Goal: Task Accomplishment & Management: Manage account settings

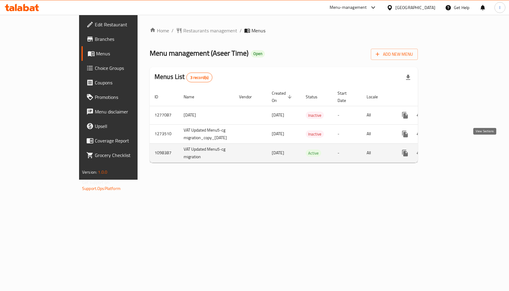
click at [452, 150] on icon "enhanced table" at bounding box center [448, 153] width 7 height 7
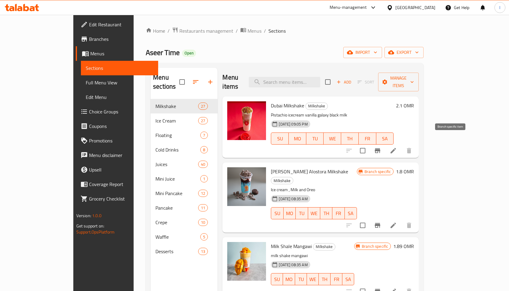
click at [380, 148] on icon "Branch-specific-item" at bounding box center [376, 150] width 5 height 5
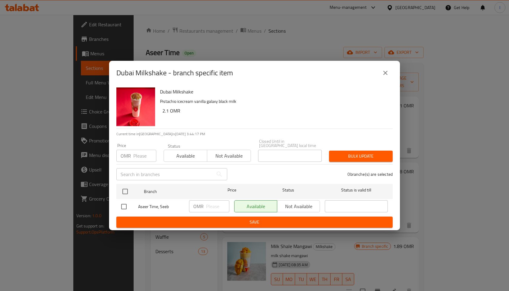
click at [138, 157] on input "number" at bounding box center [144, 156] width 23 height 12
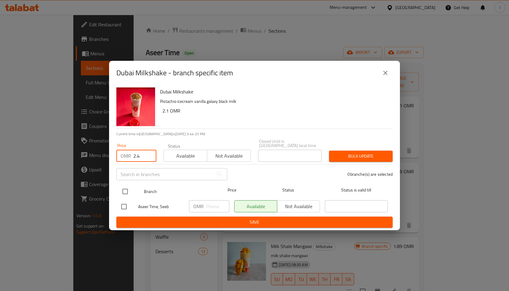
type input "2.4"
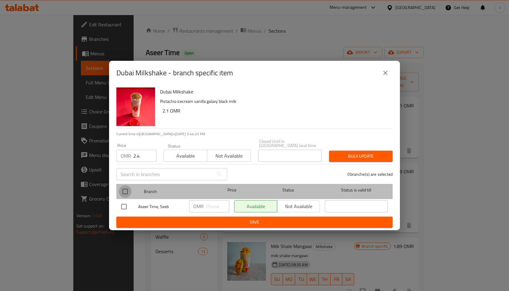
click at [125, 191] on input "checkbox" at bounding box center [125, 191] width 13 height 13
checkbox input "true"
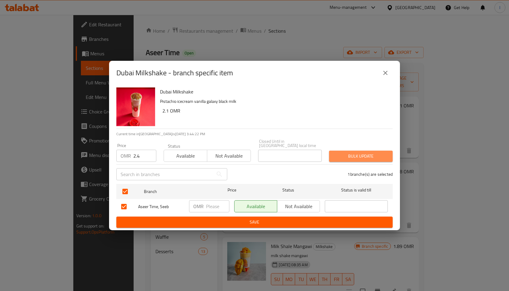
click at [361, 154] on span "Bulk update" at bounding box center [361, 157] width 54 height 8
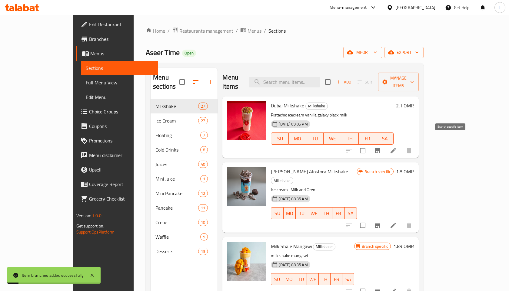
click at [381, 147] on icon "Branch-specific-item" at bounding box center [377, 150] width 7 height 7
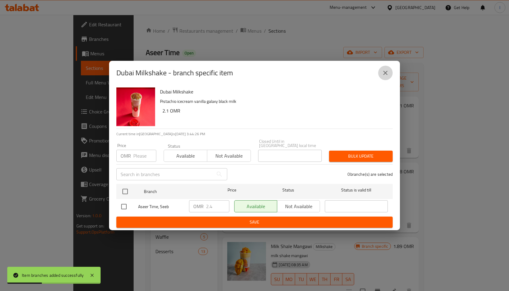
click at [384, 73] on icon "close" at bounding box center [384, 72] width 7 height 7
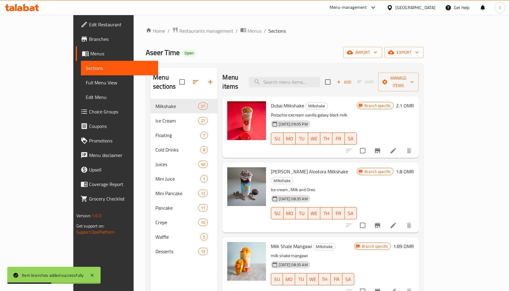
click at [414, 101] on h6 "2.1 OMR" at bounding box center [405, 105] width 18 height 8
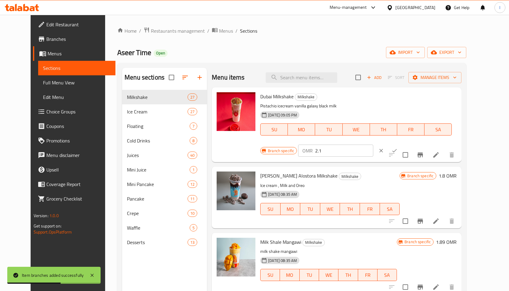
click at [373, 145] on input "2.1" at bounding box center [344, 151] width 58 height 12
type input "2.4"
click at [397, 148] on icon "ok" at bounding box center [394, 151] width 6 height 6
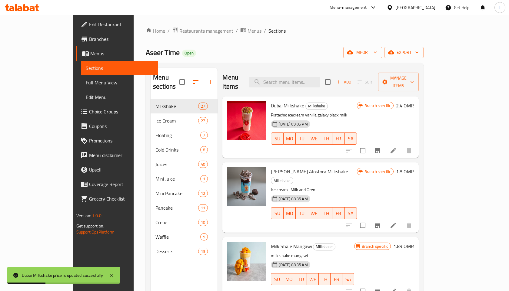
click at [414, 167] on h6 "1.8 OMR" at bounding box center [405, 171] width 18 height 8
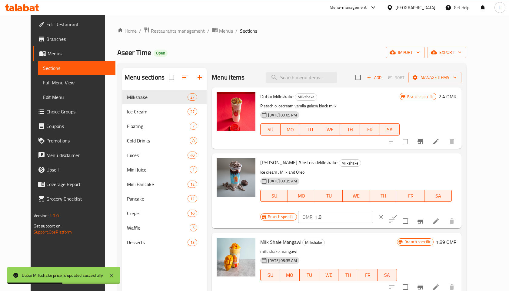
click at [373, 211] on input "1.8" at bounding box center [344, 217] width 58 height 12
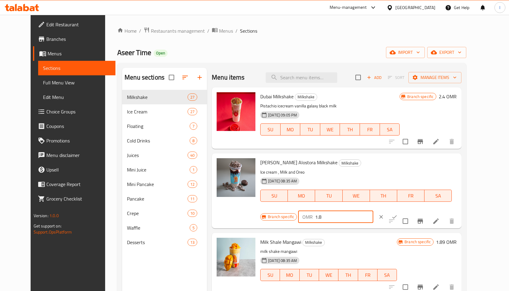
type input "1"
type input "2.1"
click at [397, 214] on icon "ok" at bounding box center [394, 217] width 6 height 6
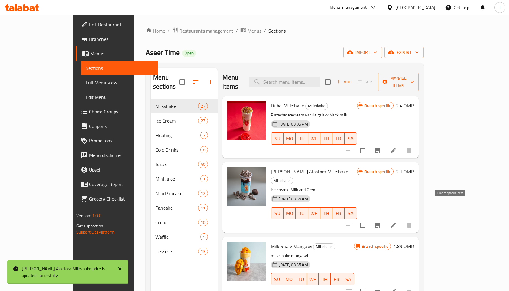
click at [381, 222] on icon "Branch-specific-item" at bounding box center [377, 225] width 7 height 7
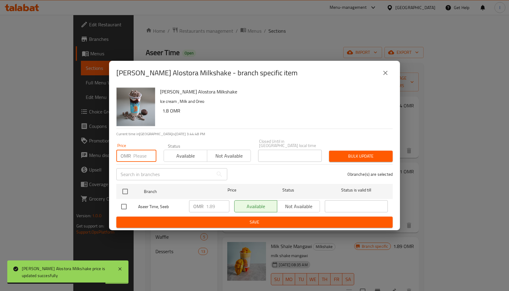
click at [146, 157] on input "number" at bounding box center [144, 156] width 23 height 12
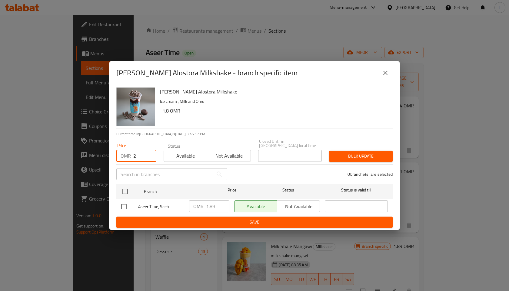
type input "2"
click at [124, 204] on input "checkbox" at bounding box center [123, 206] width 13 height 13
checkbox input "true"
drag, startPoint x: 219, startPoint y: 202, endPoint x: 201, endPoint y: 203, distance: 18.5
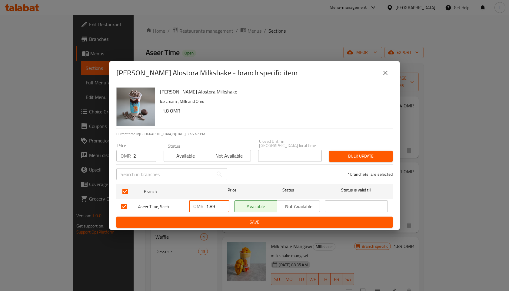
click at [201, 203] on div "OMR 1.89 ​" at bounding box center [209, 206] width 40 height 12
type input "2.19"
click at [361, 154] on span "Bulk update" at bounding box center [361, 157] width 54 height 8
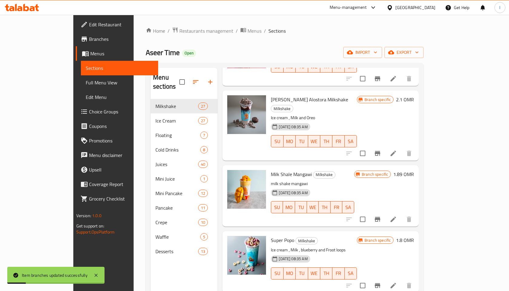
scroll to position [73, 0]
click at [381, 215] on icon "Branch-specific-item" at bounding box center [377, 218] width 7 height 7
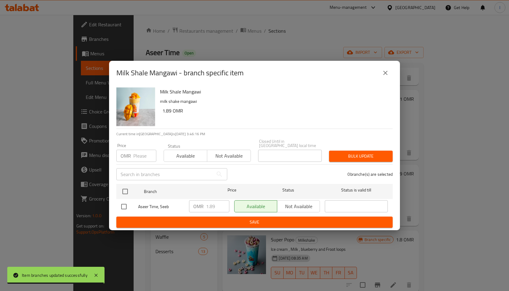
click at [125, 204] on input "checkbox" at bounding box center [123, 206] width 13 height 13
checkbox input "true"
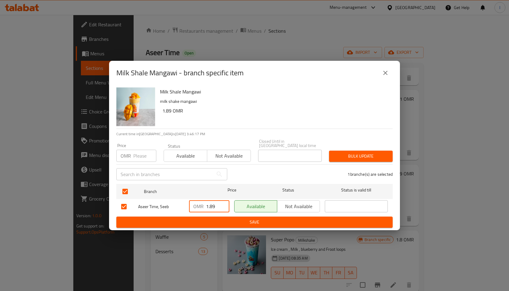
drag, startPoint x: 216, startPoint y: 203, endPoint x: 202, endPoint y: 203, distance: 13.6
click at [202, 203] on div "OMR 1.89 ​" at bounding box center [209, 206] width 40 height 12
type input "2.19"
click at [373, 157] on span "Bulk update" at bounding box center [361, 157] width 54 height 8
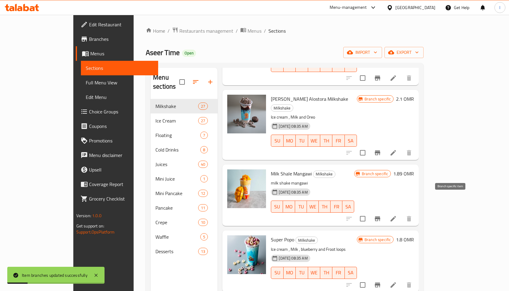
click at [381, 215] on icon "Branch-specific-item" at bounding box center [377, 218] width 7 height 7
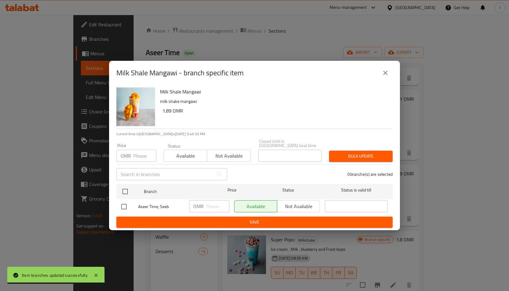
click at [386, 74] on icon "close" at bounding box center [385, 73] width 4 height 4
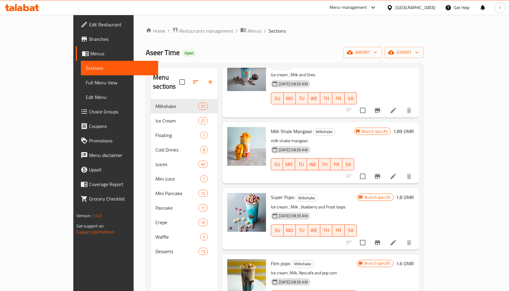
scroll to position [121, 0]
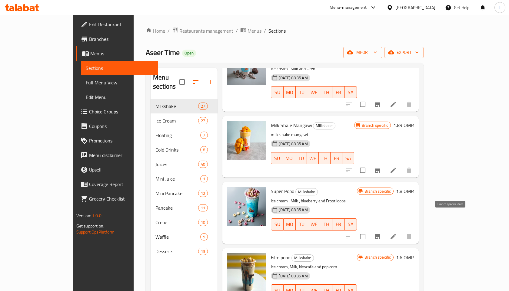
click at [384, 229] on button "Branch-specific-item" at bounding box center [377, 236] width 15 height 15
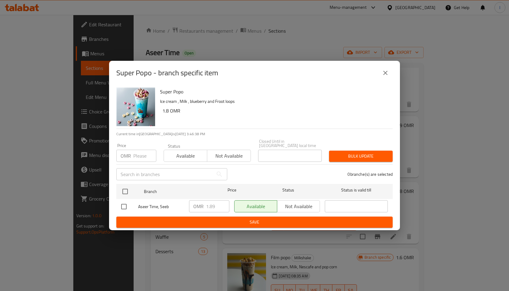
click at [123, 206] on input "checkbox" at bounding box center [123, 206] width 13 height 13
checkbox input "true"
drag, startPoint x: 216, startPoint y: 204, endPoint x: 197, endPoint y: 204, distance: 19.1
click at [197, 204] on div "OMR 1.89 ​" at bounding box center [209, 206] width 40 height 12
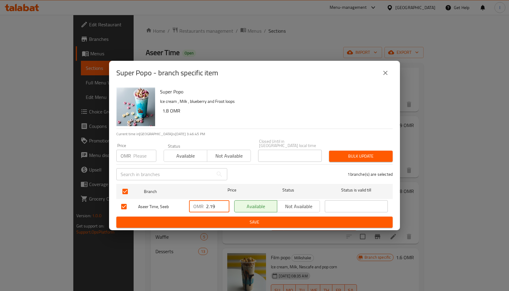
type input "2.19"
click at [263, 222] on span "Save" at bounding box center [254, 223] width 266 height 8
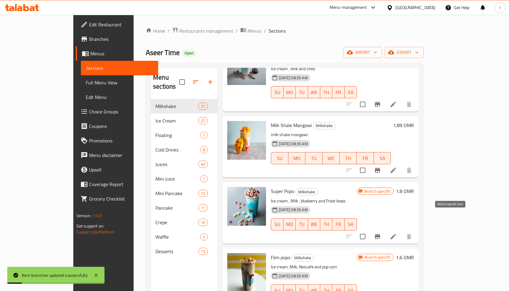
click at [381, 233] on icon "Branch-specific-item" at bounding box center [377, 236] width 7 height 7
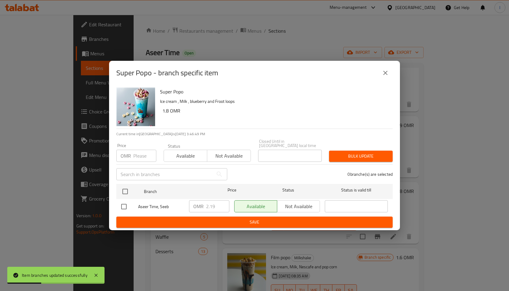
click at [387, 72] on icon "close" at bounding box center [384, 72] width 7 height 7
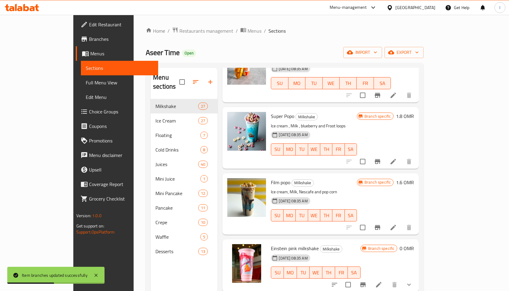
scroll to position [198, 0]
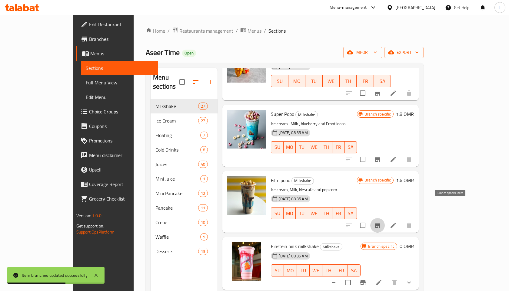
click at [380, 223] on icon "Branch-specific-item" at bounding box center [376, 225] width 5 height 5
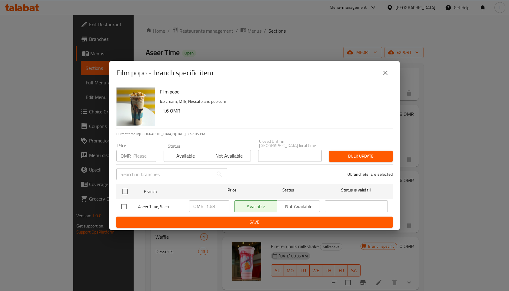
click at [125, 203] on input "checkbox" at bounding box center [123, 206] width 13 height 13
checkbox input "true"
click at [215, 207] on input "1.68" at bounding box center [217, 206] width 23 height 12
type input "1.98"
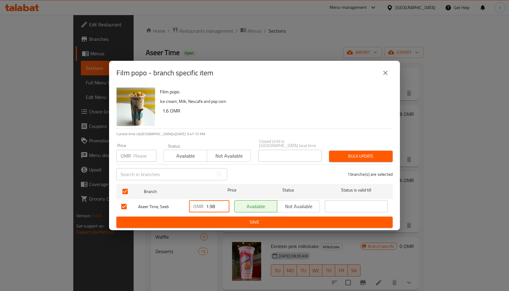
click at [276, 222] on span "Save" at bounding box center [254, 223] width 266 height 8
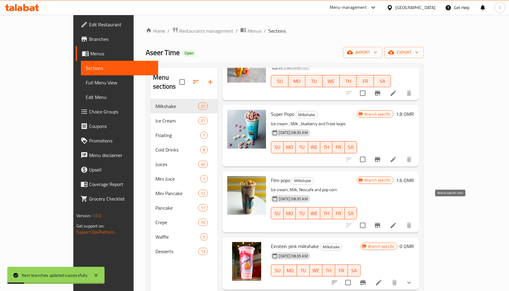
click at [380, 223] on icon "Branch-specific-item" at bounding box center [376, 225] width 5 height 5
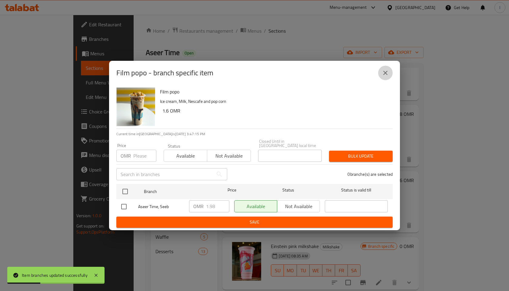
click at [385, 72] on icon "close" at bounding box center [384, 72] width 7 height 7
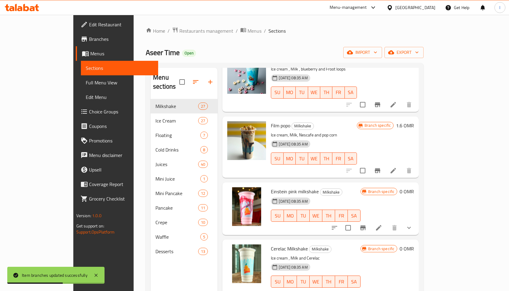
scroll to position [269, 0]
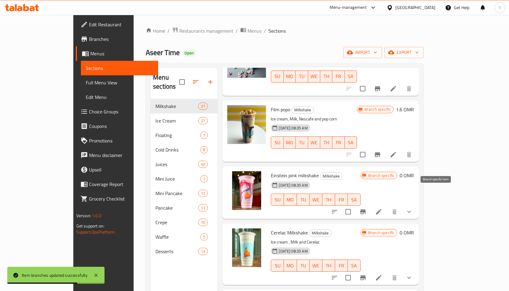
click at [366, 208] on icon "Branch-specific-item" at bounding box center [362, 211] width 7 height 7
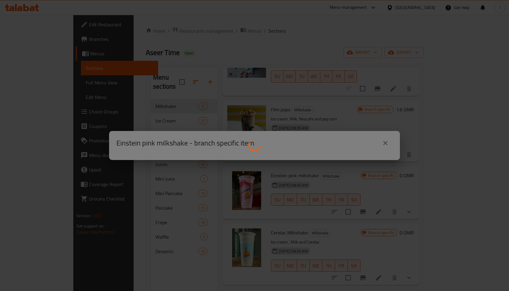
click at [239, 36] on div at bounding box center [254, 145] width 509 height 291
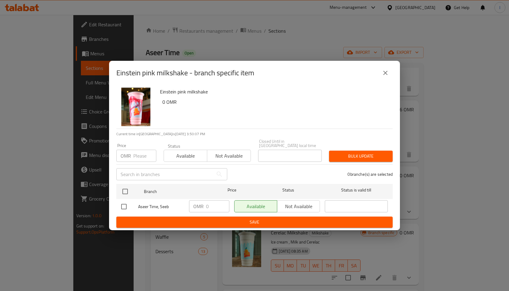
click at [385, 73] on icon "close" at bounding box center [384, 72] width 7 height 7
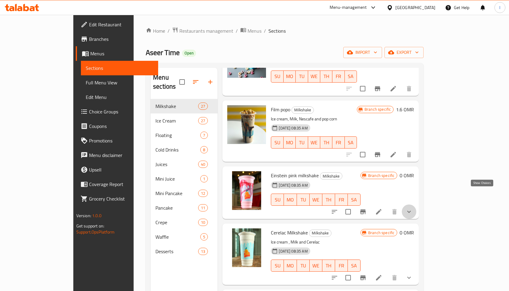
click at [410, 211] on icon "show more" at bounding box center [409, 212] width 4 height 2
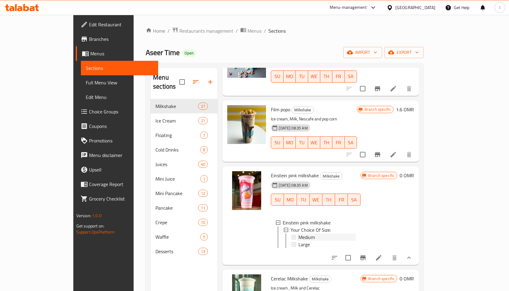
click at [298, 234] on span "Medium" at bounding box center [306, 237] width 16 height 7
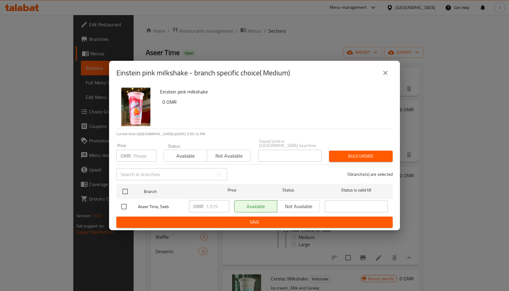
click at [124, 204] on input "checkbox" at bounding box center [123, 206] width 13 height 13
checkbox input "true"
click at [210, 205] on input "1.575" at bounding box center [217, 206] width 23 height 12
type input "1.875"
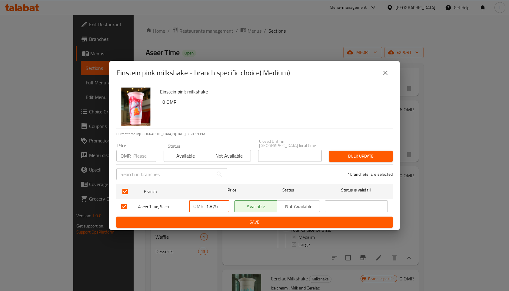
click at [255, 219] on span "Save" at bounding box center [254, 223] width 266 height 8
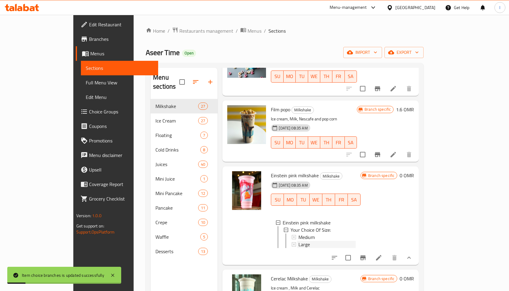
click at [298, 241] on div "Large" at bounding box center [326, 244] width 57 height 7
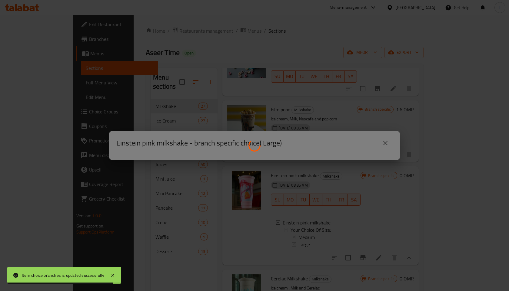
click at [253, 143] on icon at bounding box center [254, 145] width 15 height 15
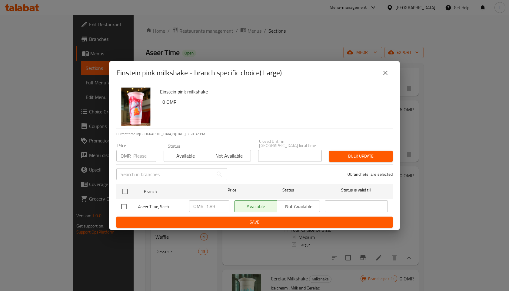
click at [125, 202] on input "checkbox" at bounding box center [123, 206] width 13 height 13
checkbox input "true"
click at [212, 205] on input "1.89" at bounding box center [217, 206] width 23 height 12
drag, startPoint x: 209, startPoint y: 205, endPoint x: 206, endPoint y: 204, distance: 3.0
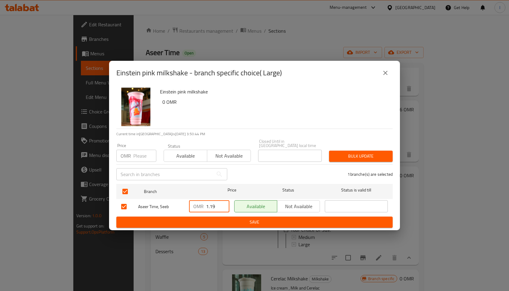
click at [206, 204] on div "OMR 1.19 ​" at bounding box center [209, 206] width 40 height 12
type input "2.19"
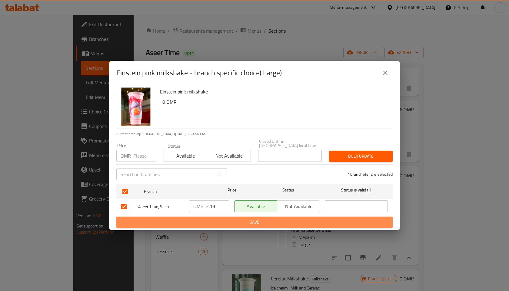
click at [251, 219] on span "Save" at bounding box center [254, 223] width 266 height 8
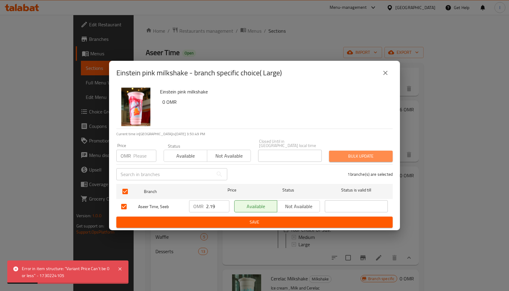
click at [354, 154] on span "Bulk update" at bounding box center [361, 157] width 54 height 8
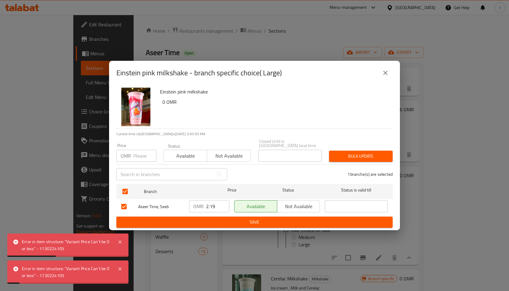
click at [278, 227] on div "Einstein pink milkshake 0 OMR Current time in [GEOGRAPHIC_DATA] is [DATE] 3:50:…" at bounding box center [254, 157] width 291 height 145
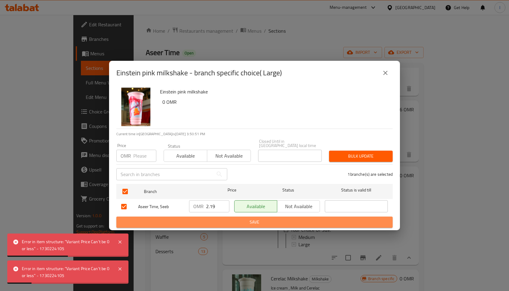
click at [271, 221] on span "Save" at bounding box center [254, 223] width 266 height 8
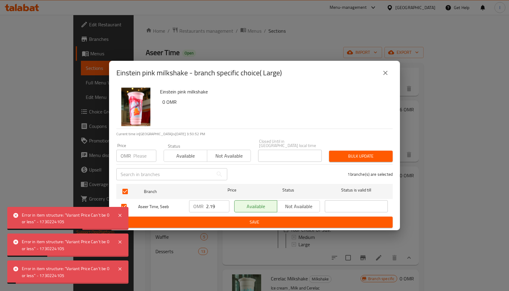
click at [386, 75] on icon "close" at bounding box center [384, 72] width 7 height 7
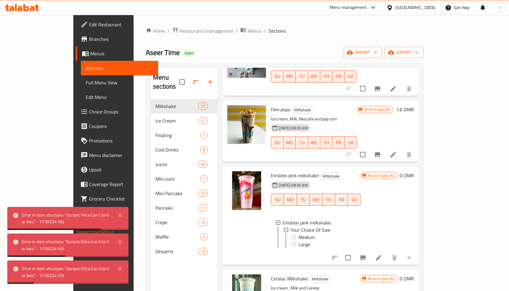
scroll to position [1, 0]
click at [319, 240] on div "Large" at bounding box center [326, 243] width 57 height 7
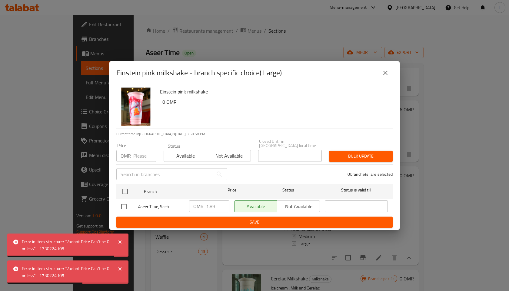
click at [125, 204] on input "checkbox" at bounding box center [123, 206] width 13 height 13
checkbox input "true"
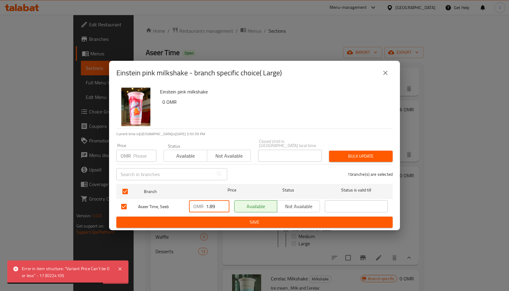
drag, startPoint x: 208, startPoint y: 204, endPoint x: 205, endPoint y: 204, distance: 3.3
click at [205, 204] on div "OMR 1.89 ​" at bounding box center [209, 206] width 40 height 12
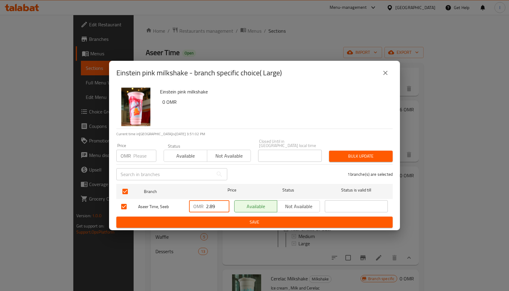
drag, startPoint x: 213, startPoint y: 204, endPoint x: 209, endPoint y: 204, distance: 3.6
click at [209, 204] on input "2.89" at bounding box center [217, 206] width 23 height 12
type input "2.19"
click at [265, 219] on span "Save" at bounding box center [254, 223] width 266 height 8
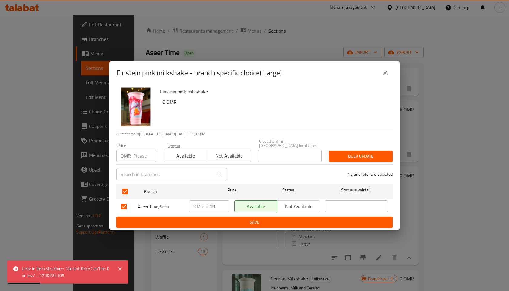
click at [362, 153] on span "Bulk update" at bounding box center [361, 157] width 54 height 8
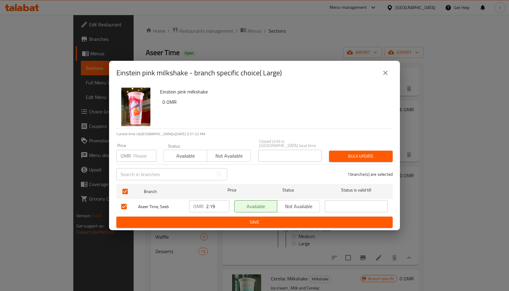
click at [364, 153] on span "Bulk update" at bounding box center [361, 157] width 54 height 8
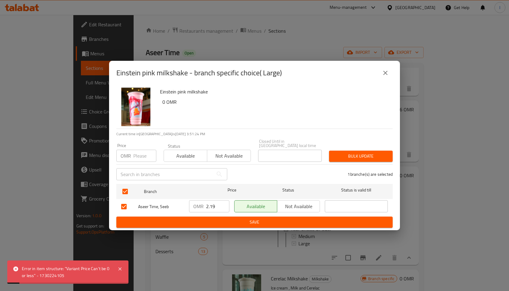
click at [257, 219] on span "Save" at bounding box center [254, 223] width 266 height 8
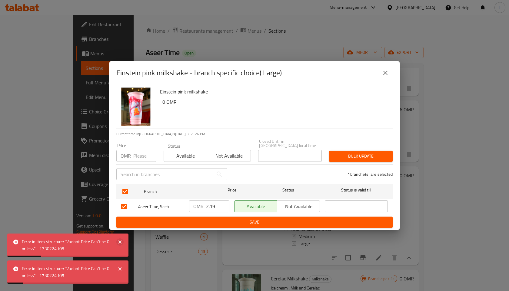
click at [119, 243] on icon at bounding box center [119, 242] width 3 height 3
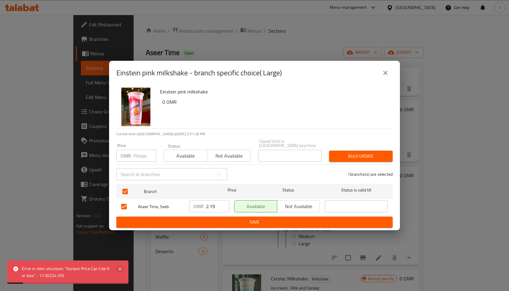
click at [120, 269] on icon at bounding box center [119, 269] width 3 height 3
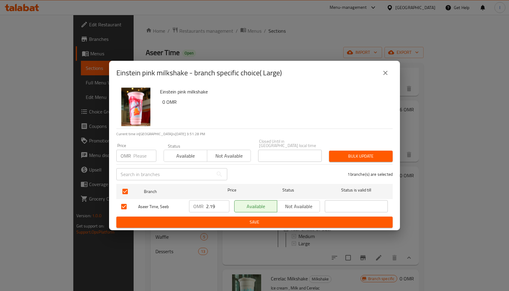
click at [387, 76] on icon "close" at bounding box center [384, 72] width 7 height 7
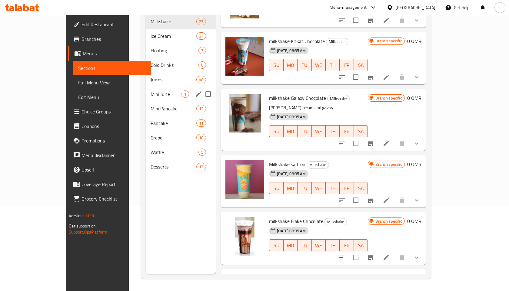
scroll to position [0, 0]
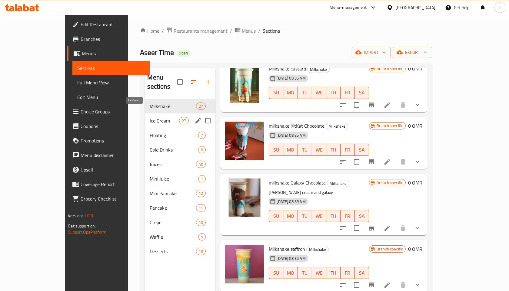
click at [150, 117] on span "Ice Cream" at bounding box center [164, 120] width 29 height 7
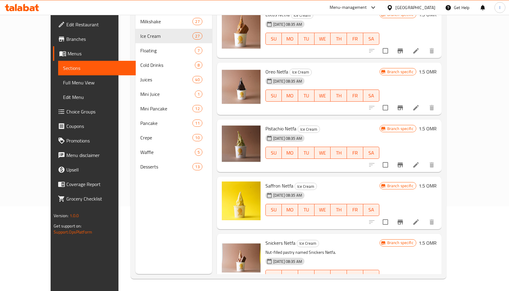
scroll to position [1381, 0]
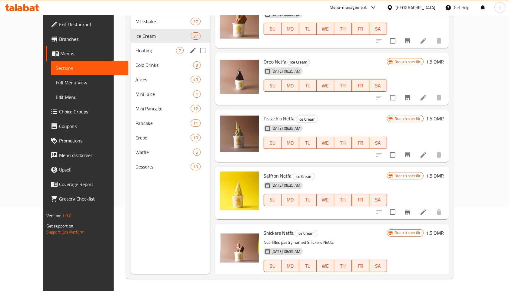
click at [135, 47] on span "Floating" at bounding box center [155, 50] width 40 height 7
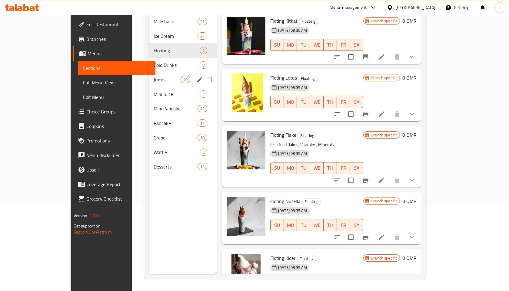
click at [149, 61] on div "Cold Drinks 8" at bounding box center [183, 65] width 68 height 15
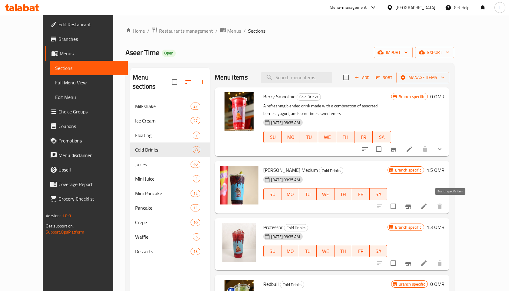
click at [411, 207] on icon "Branch-specific-item" at bounding box center [407, 206] width 7 height 7
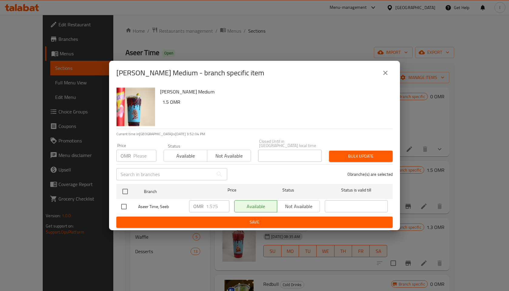
click at [384, 75] on icon "close" at bounding box center [385, 73] width 4 height 4
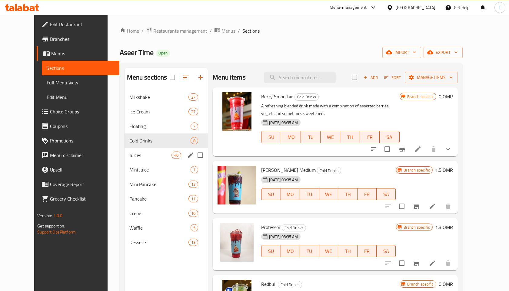
click at [129, 157] on span "Juices" at bounding box center [150, 155] width 42 height 7
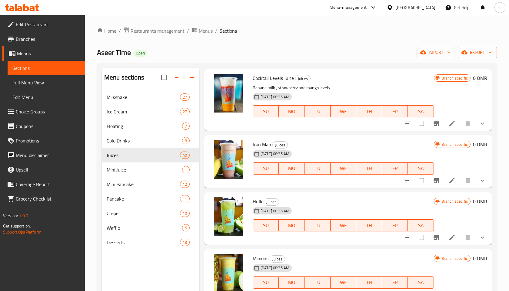
scroll to position [85, 0]
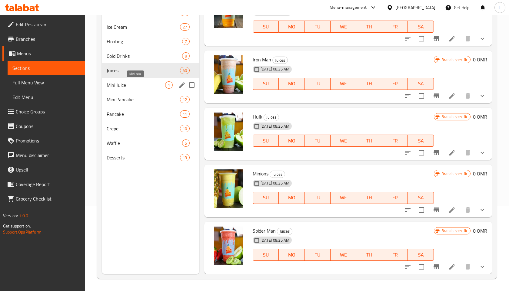
click at [117, 84] on span "Mini Juice" at bounding box center [136, 84] width 58 height 7
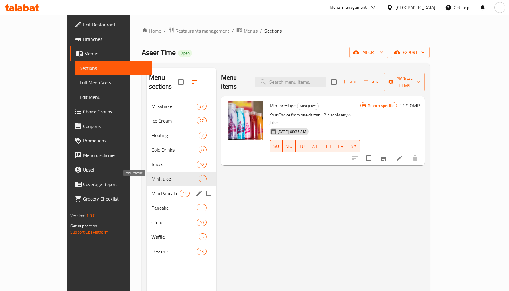
click at [151, 190] on span "Mini Pancake" at bounding box center [165, 193] width 28 height 7
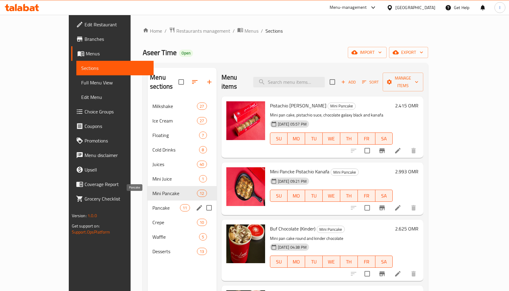
click at [152, 204] on span "Pancake" at bounding box center [166, 207] width 28 height 7
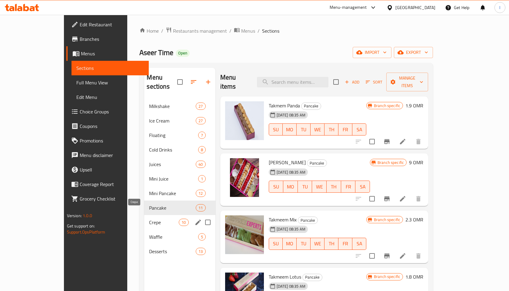
click at [149, 219] on span "Crepe" at bounding box center [164, 222] width 30 height 7
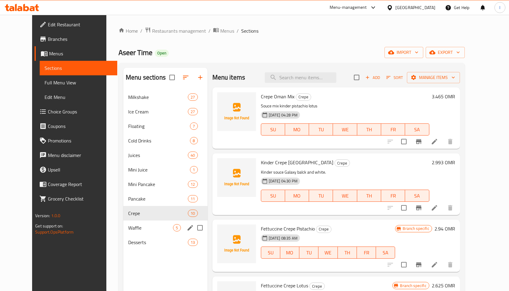
click at [136, 224] on div "Waffle 5" at bounding box center [165, 228] width 84 height 15
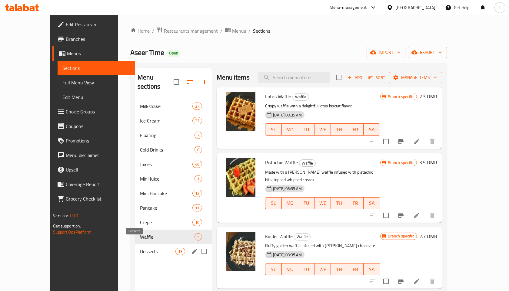
click at [140, 248] on span "Desserts" at bounding box center [157, 251] width 35 height 7
